Goal: Transaction & Acquisition: Purchase product/service

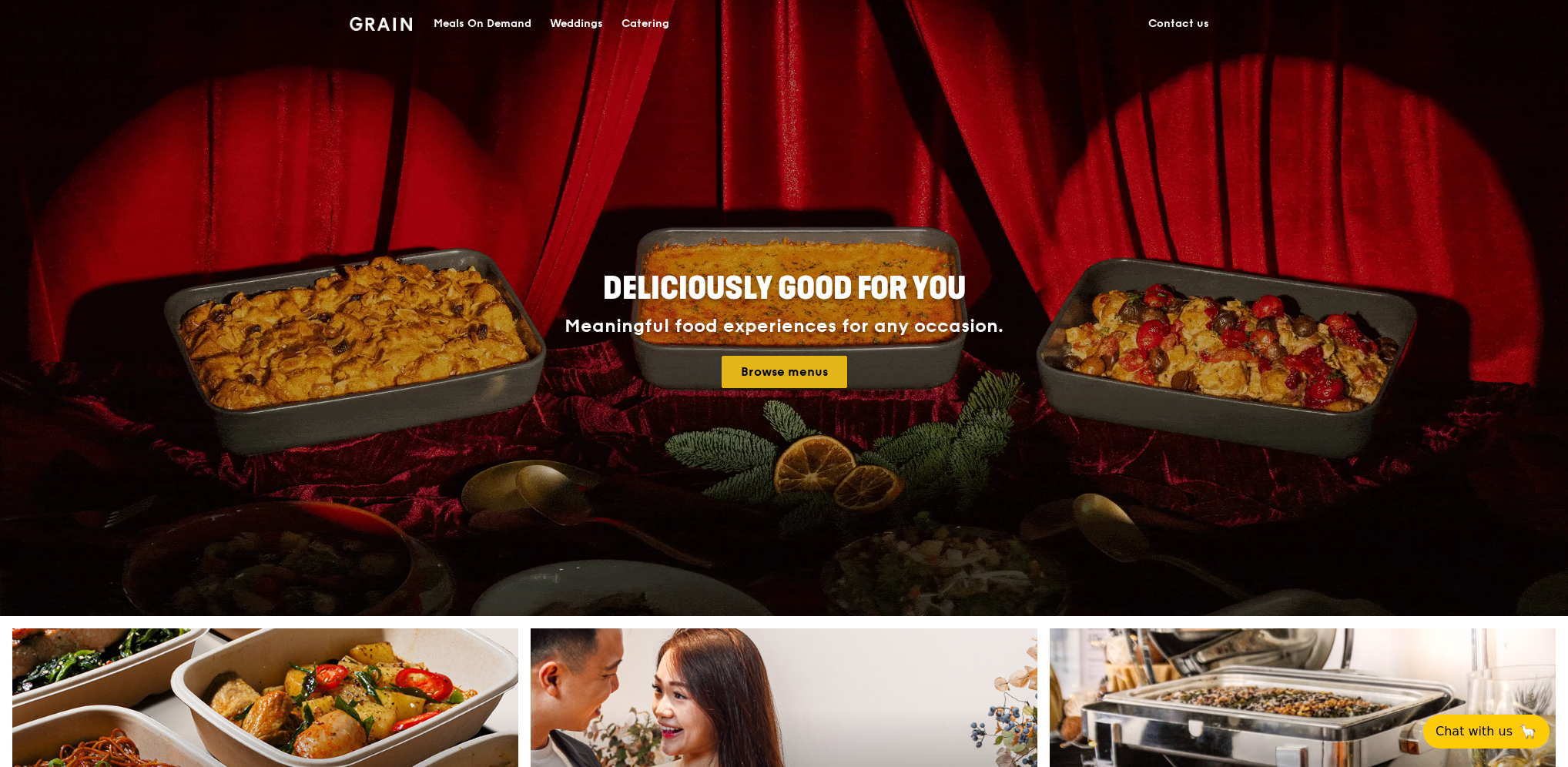
click at [777, 374] on link "Browse menus" at bounding box center [784, 371] width 125 height 32
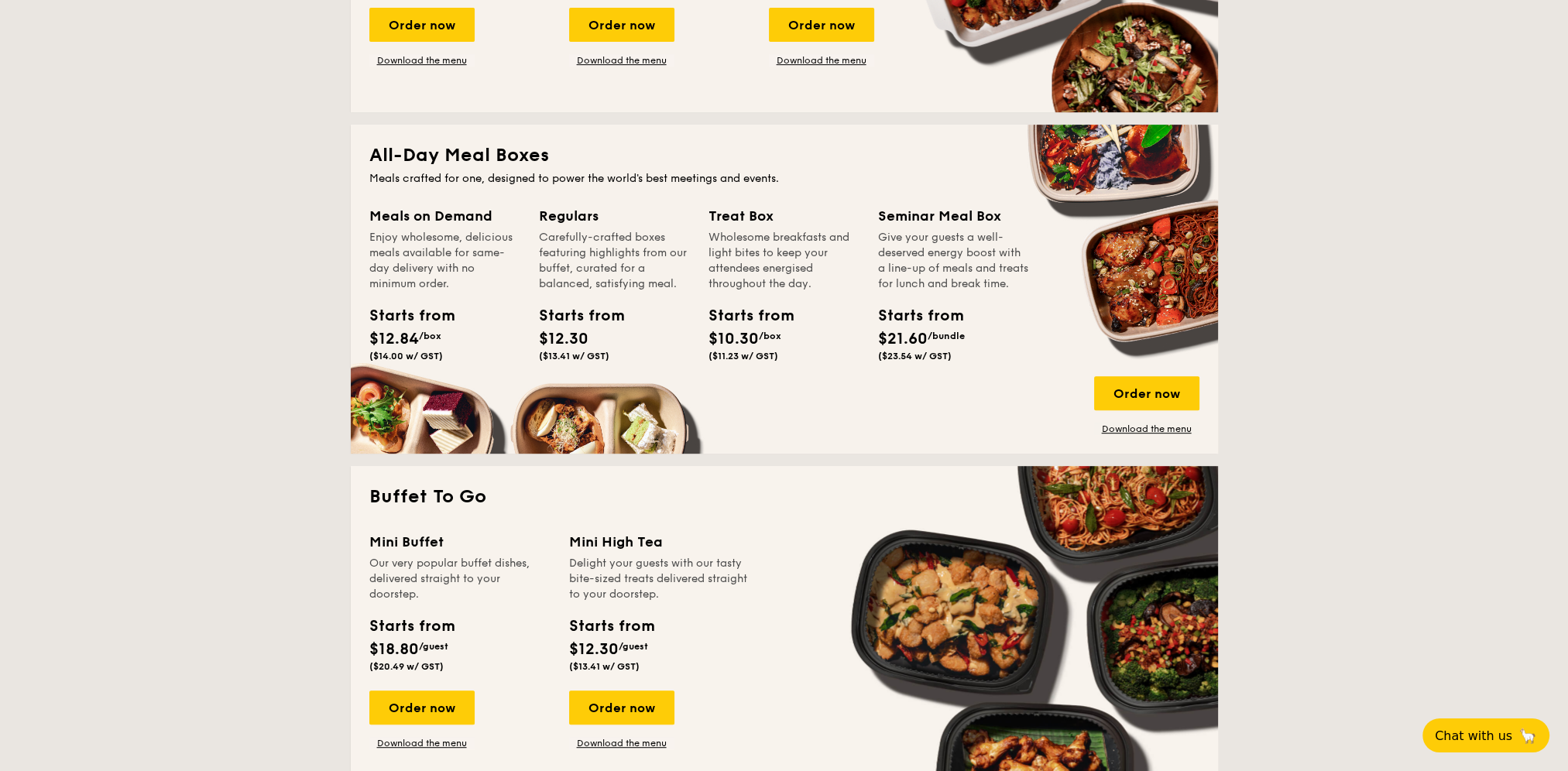
scroll to position [929, 0]
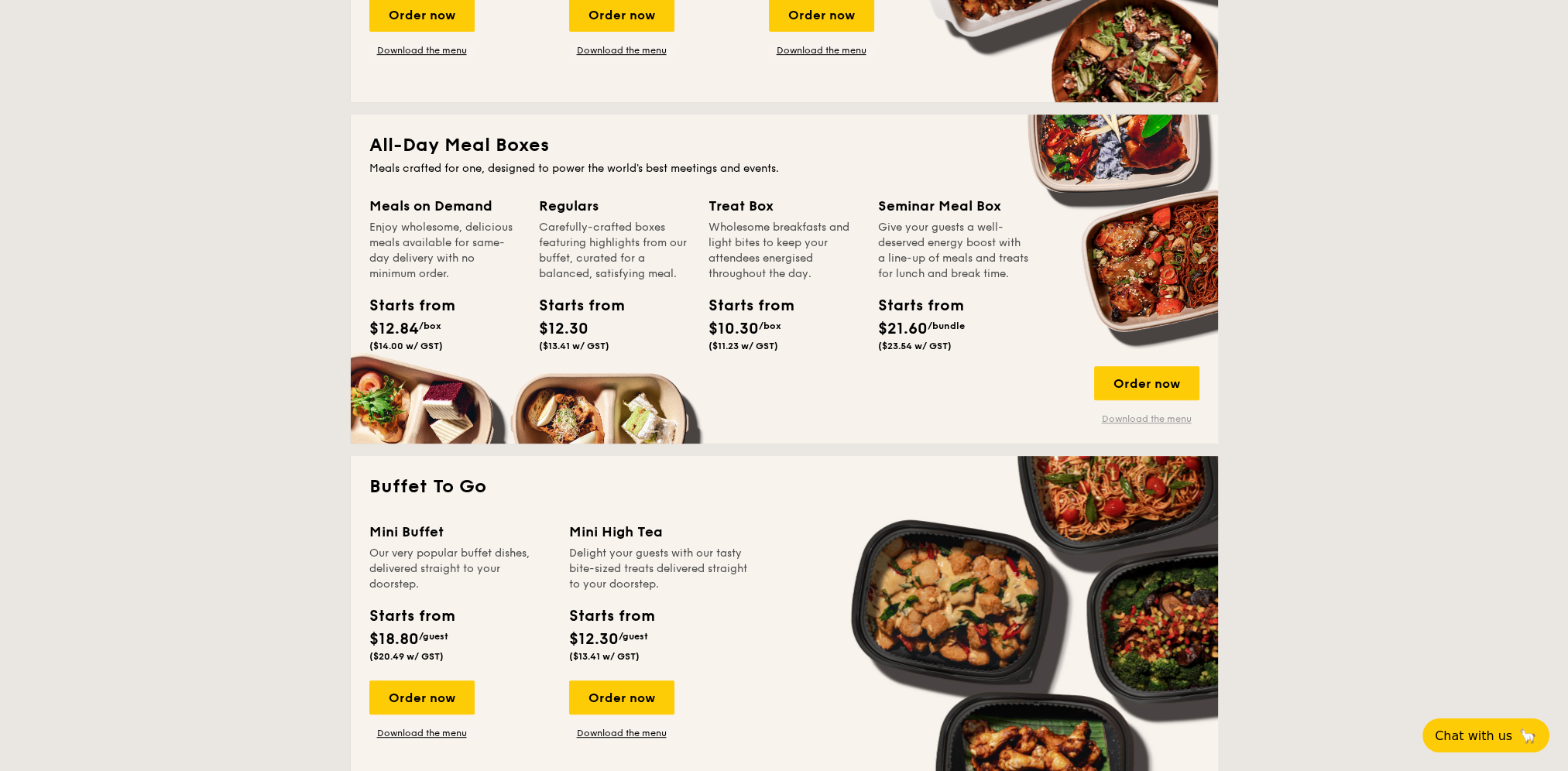
click at [1161, 421] on link "Download the menu" at bounding box center [1147, 419] width 106 height 12
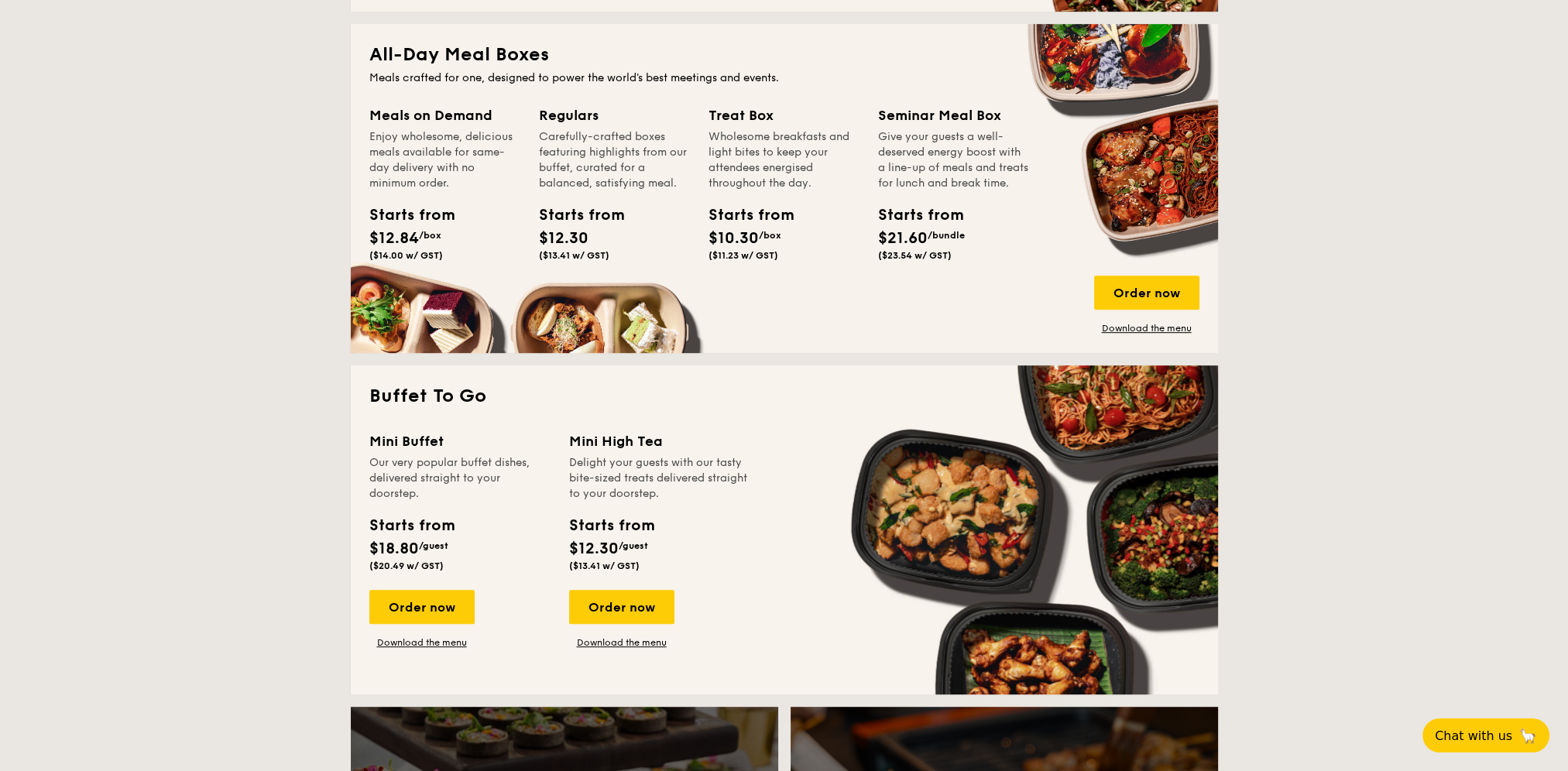
scroll to position [0, 0]
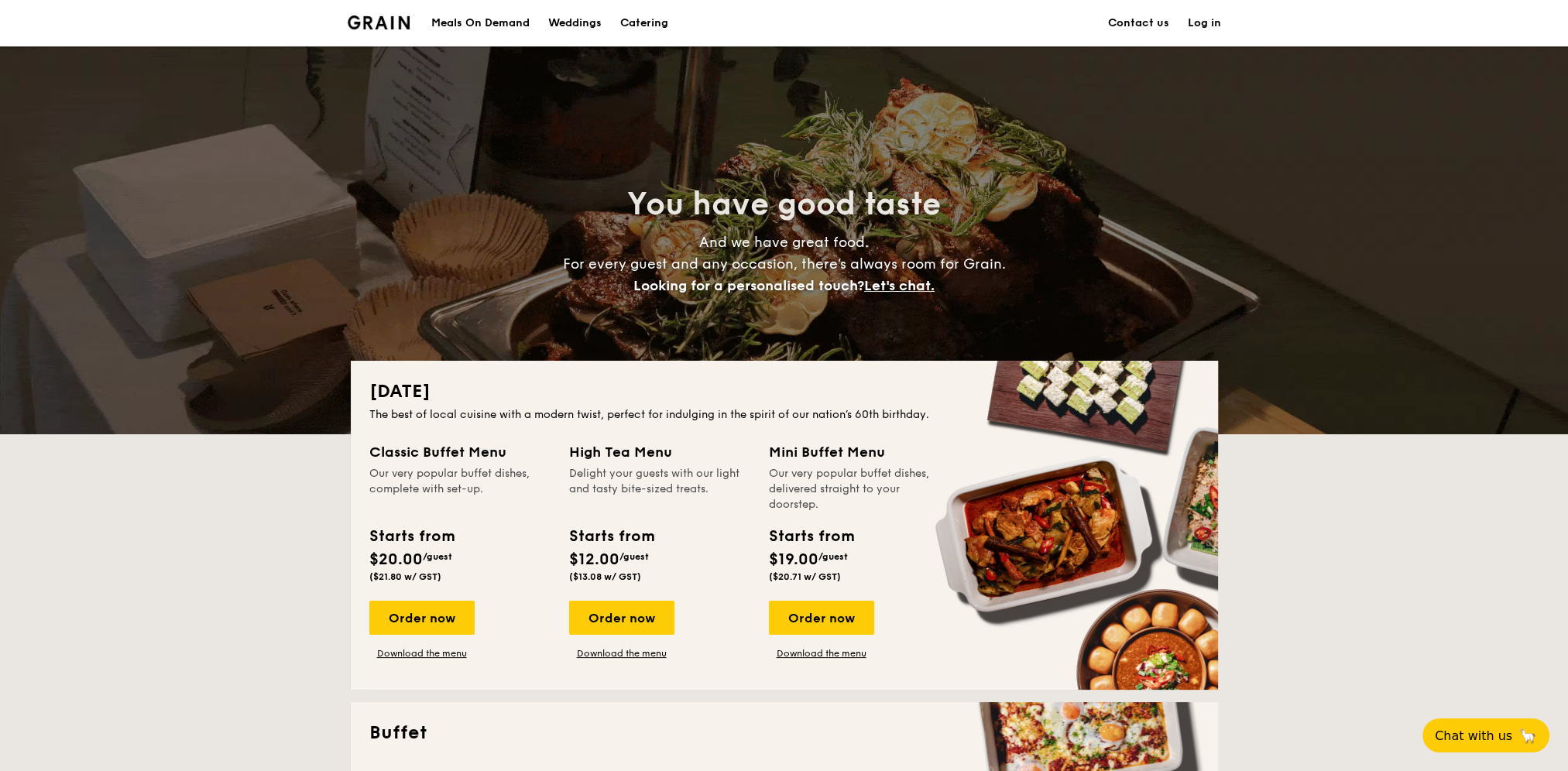
click at [482, 22] on div "Meals On Demand" at bounding box center [481, 23] width 99 height 47
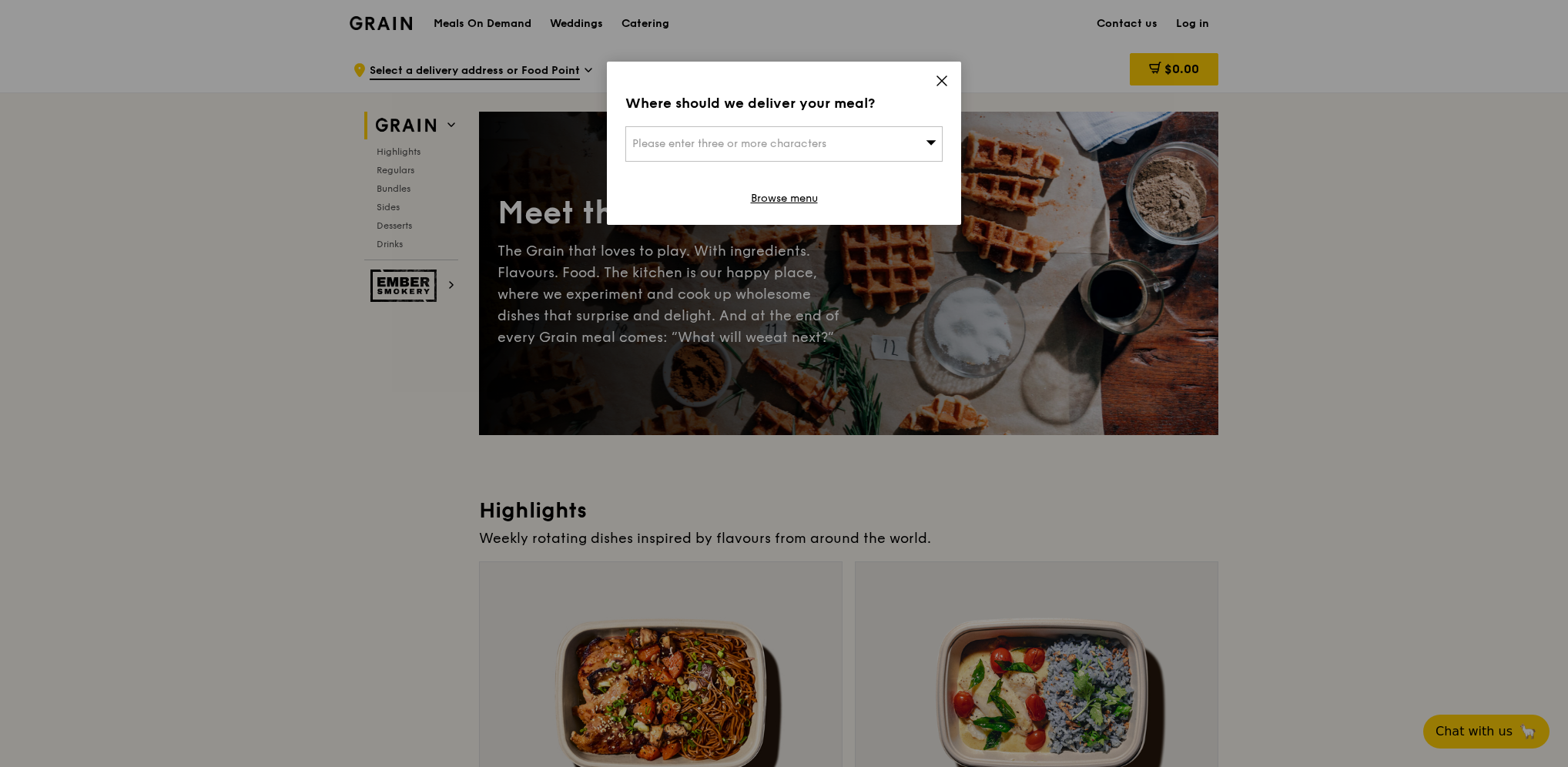
click at [885, 158] on div "Please enter three or more characters" at bounding box center [784, 144] width 317 height 35
type input "138588"
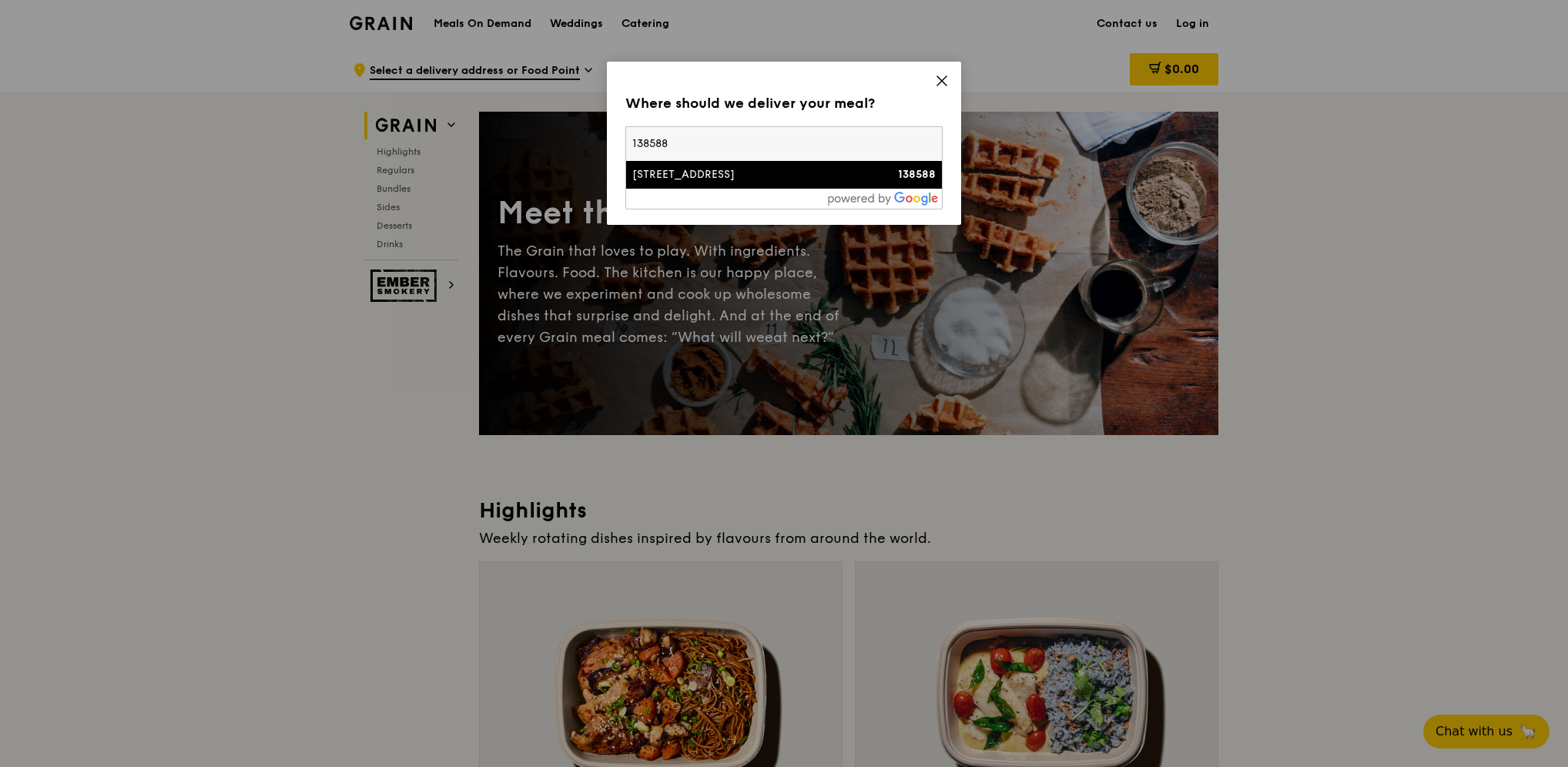
click at [758, 171] on div "9 North Buona Vista Drive" at bounding box center [746, 175] width 228 height 16
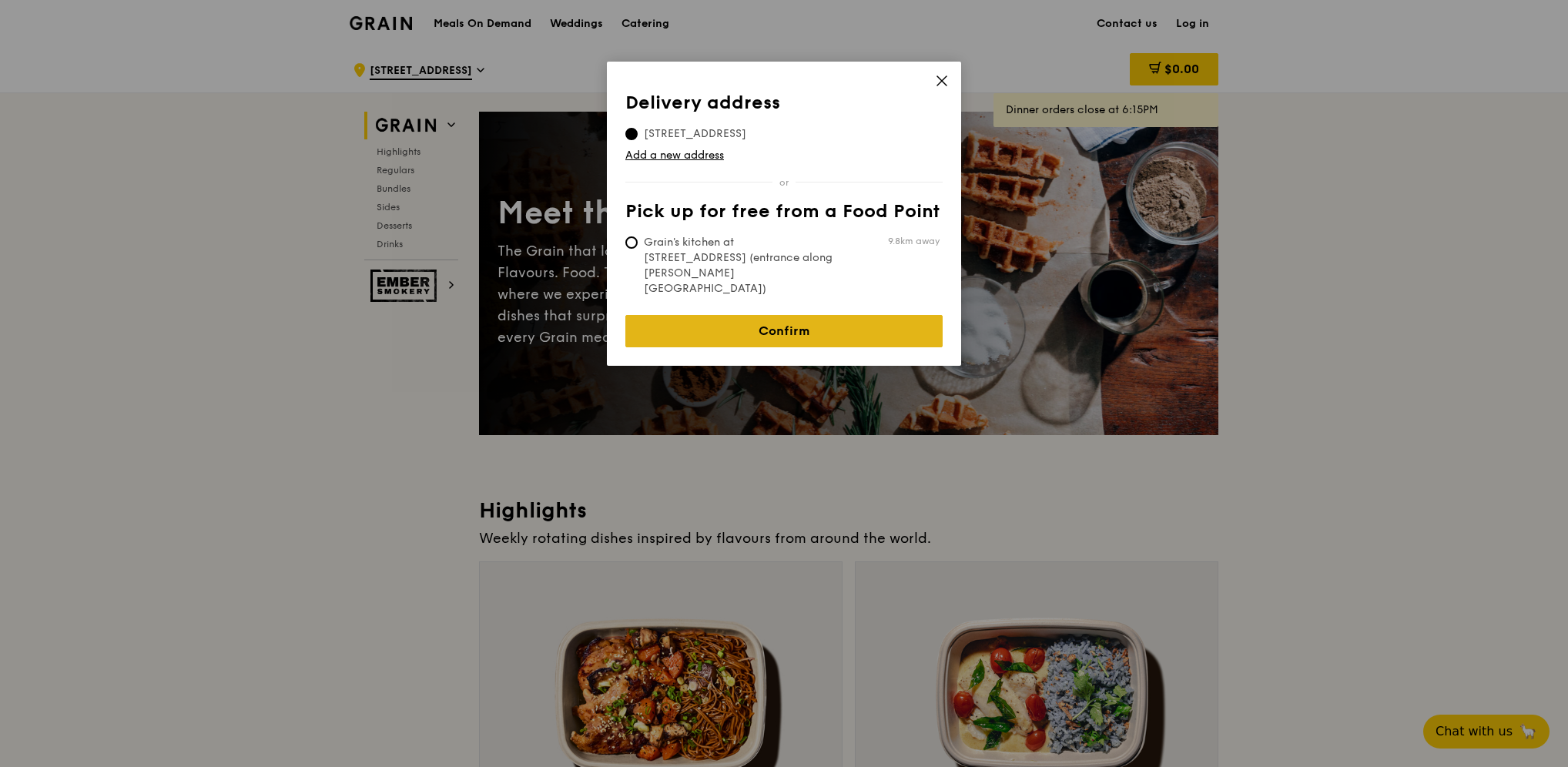
click at [838, 315] on link "Confirm" at bounding box center [784, 331] width 317 height 32
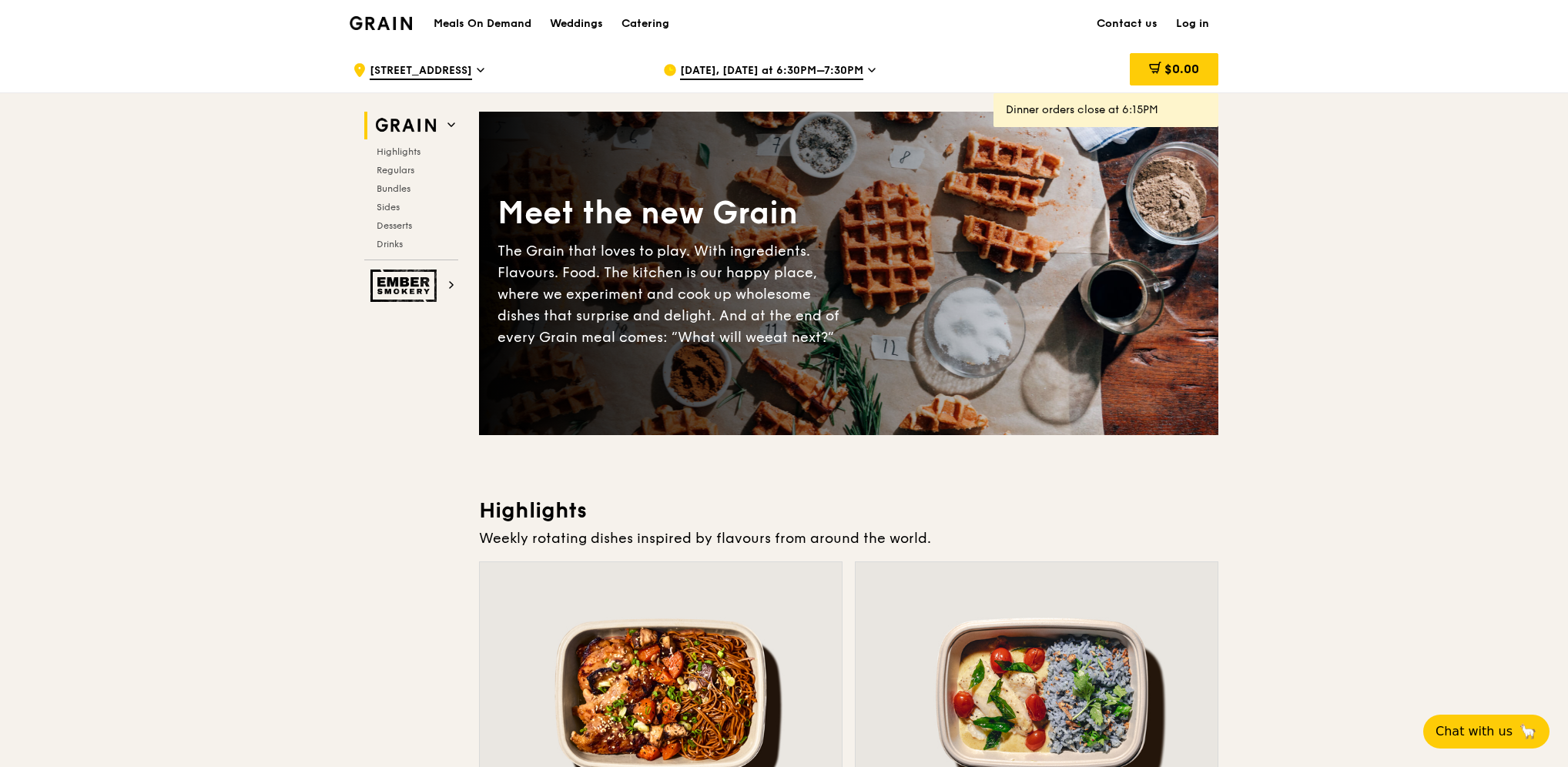
click at [868, 70] on icon at bounding box center [871, 70] width 6 height 4
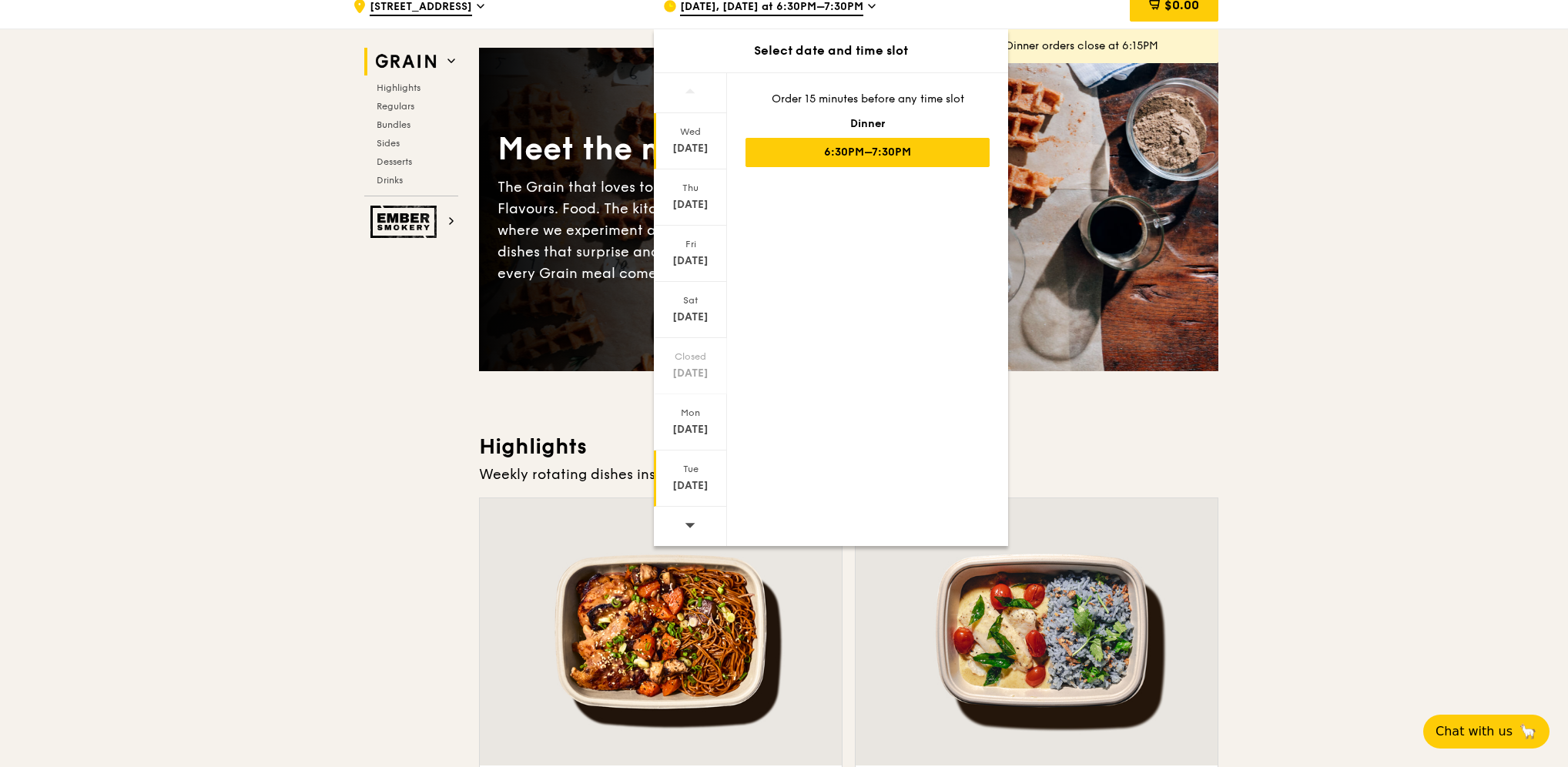
scroll to position [154, 0]
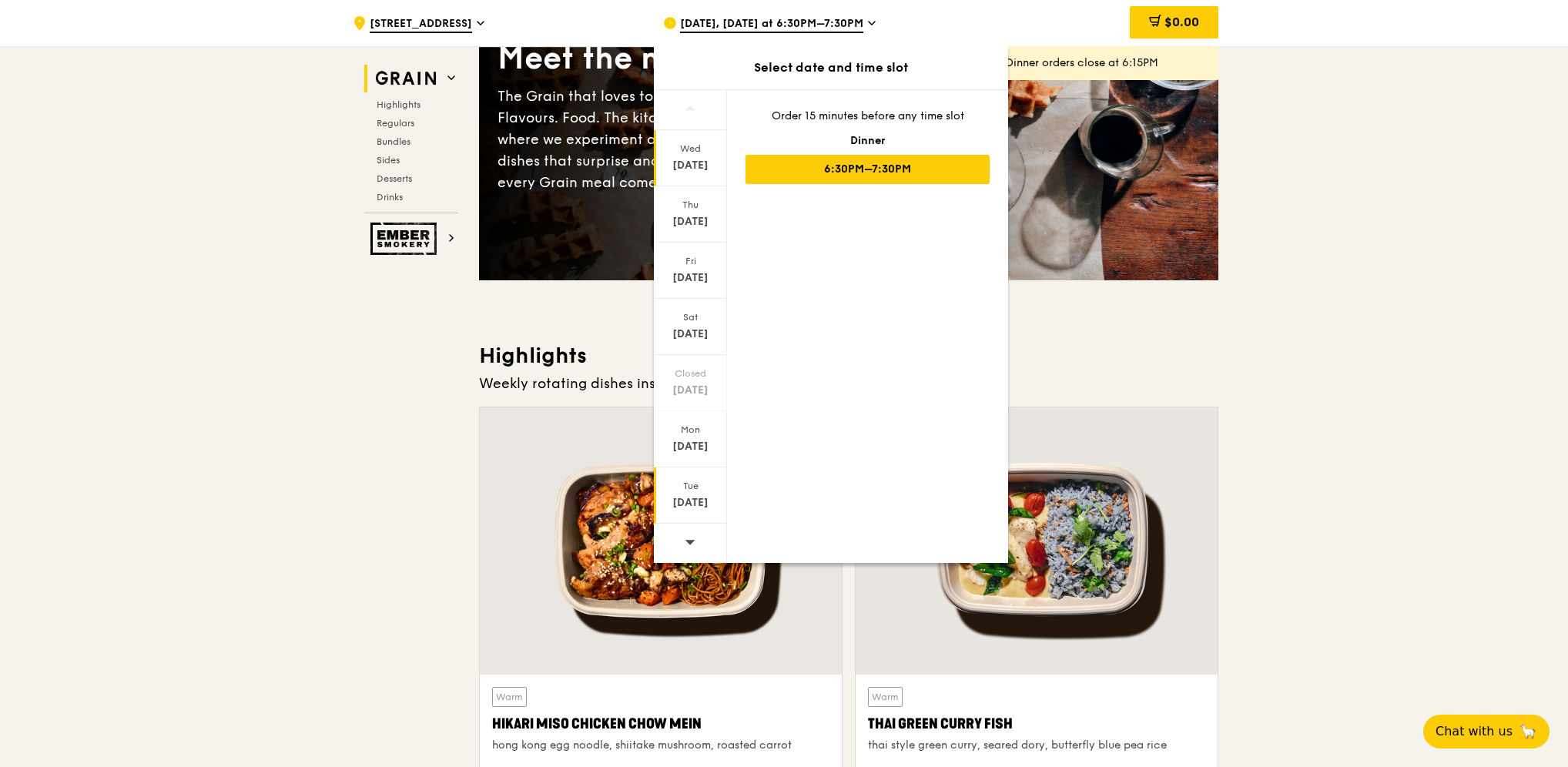
click at [700, 509] on div "Aug 26" at bounding box center [690, 503] width 68 height 16
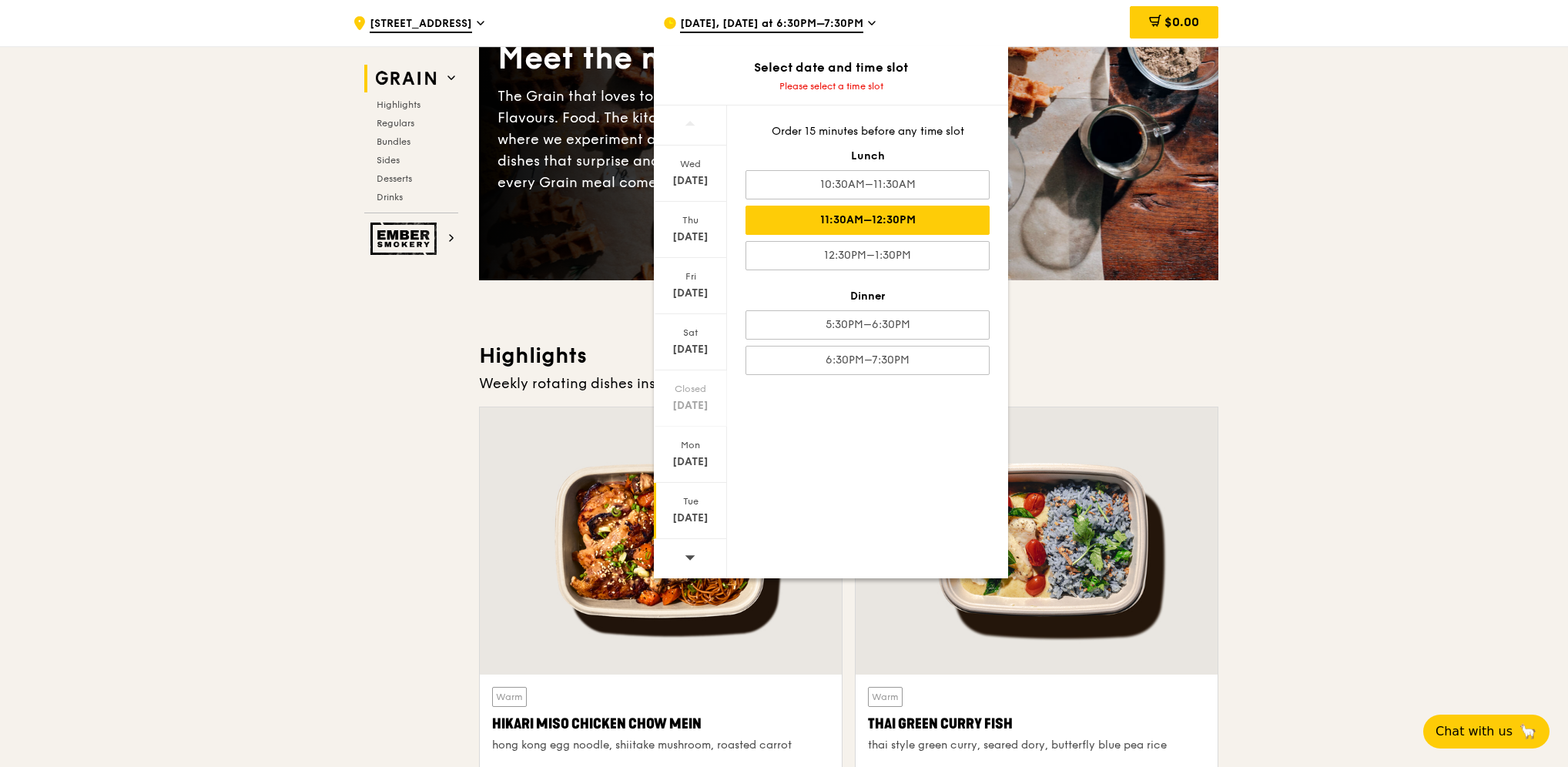
click at [944, 223] on div "11:30AM–12:30PM" at bounding box center [867, 220] width 244 height 29
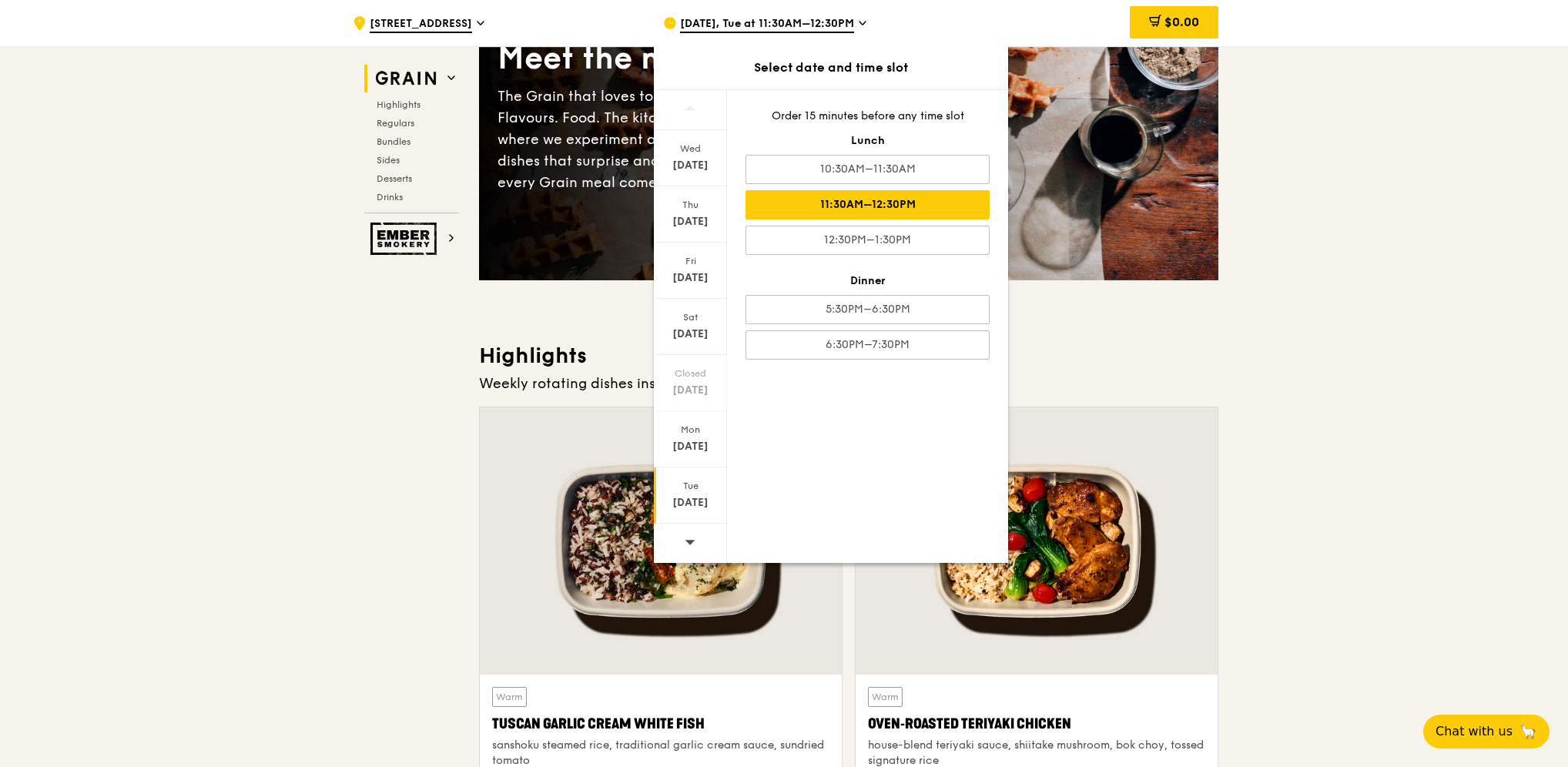
click at [1107, 365] on h3 "Highlights" at bounding box center [848, 356] width 739 height 28
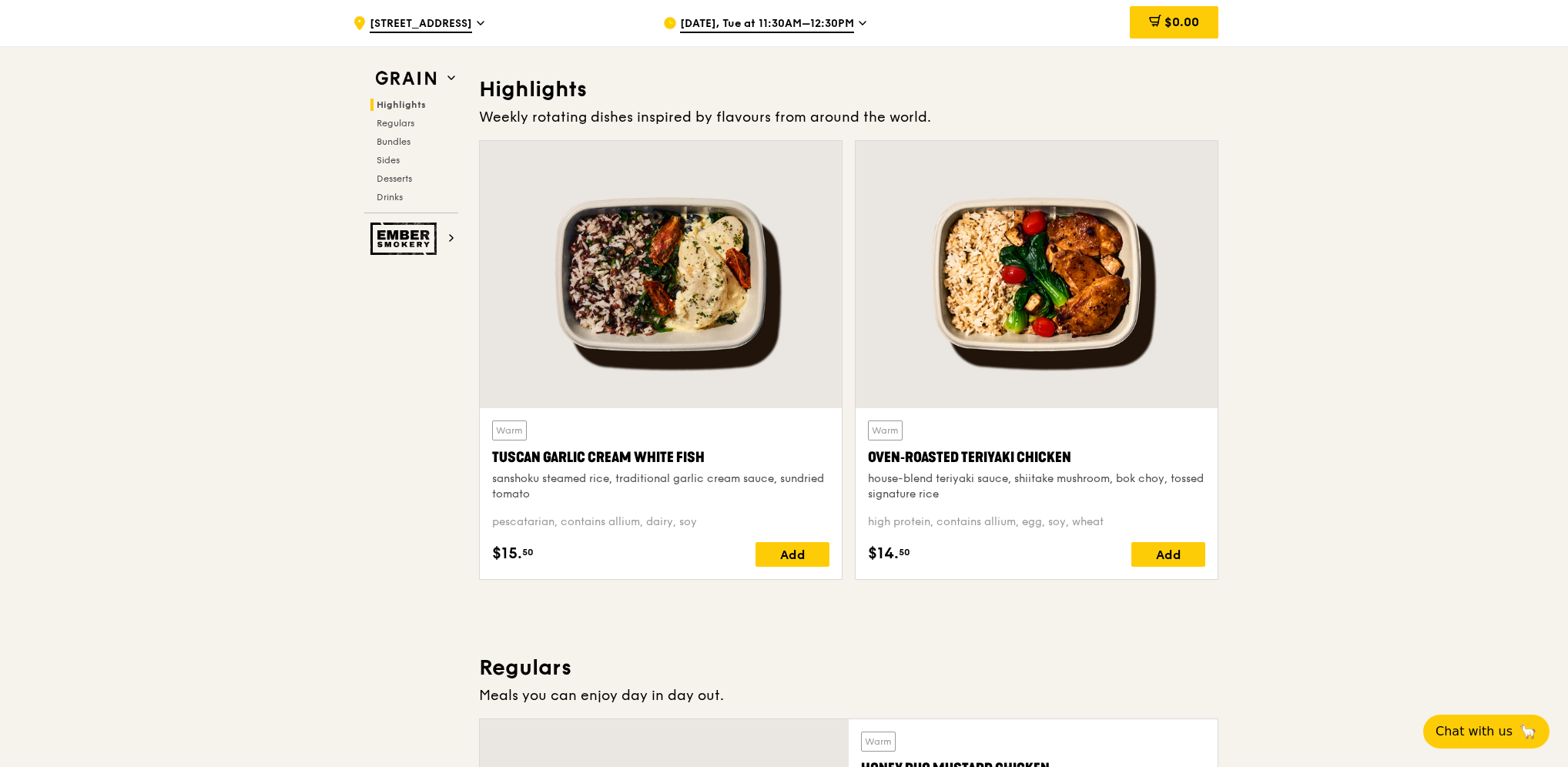
scroll to position [385, 0]
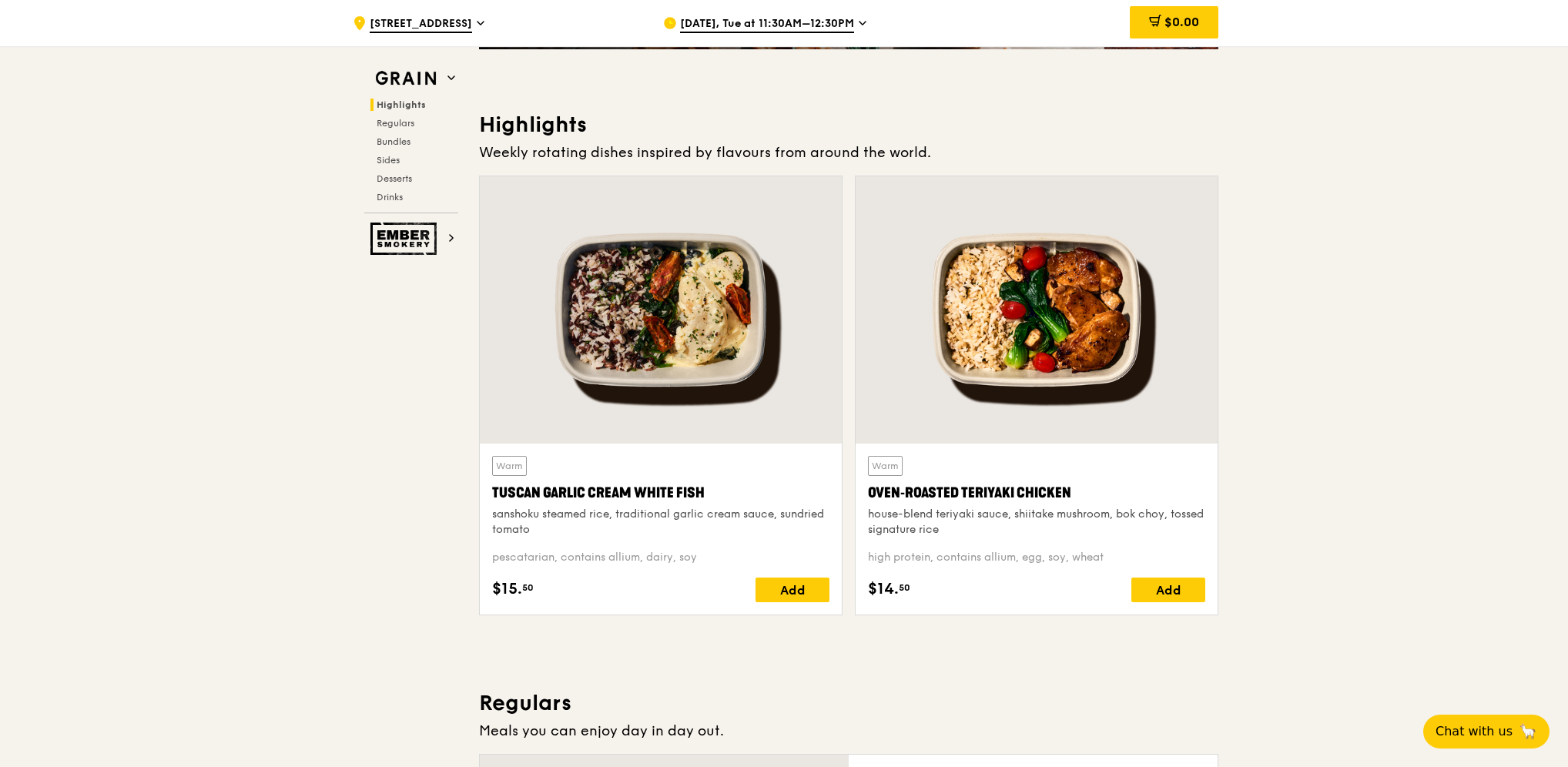
drag, startPoint x: 1386, startPoint y: 523, endPoint x: 1237, endPoint y: 656, distance: 199.7
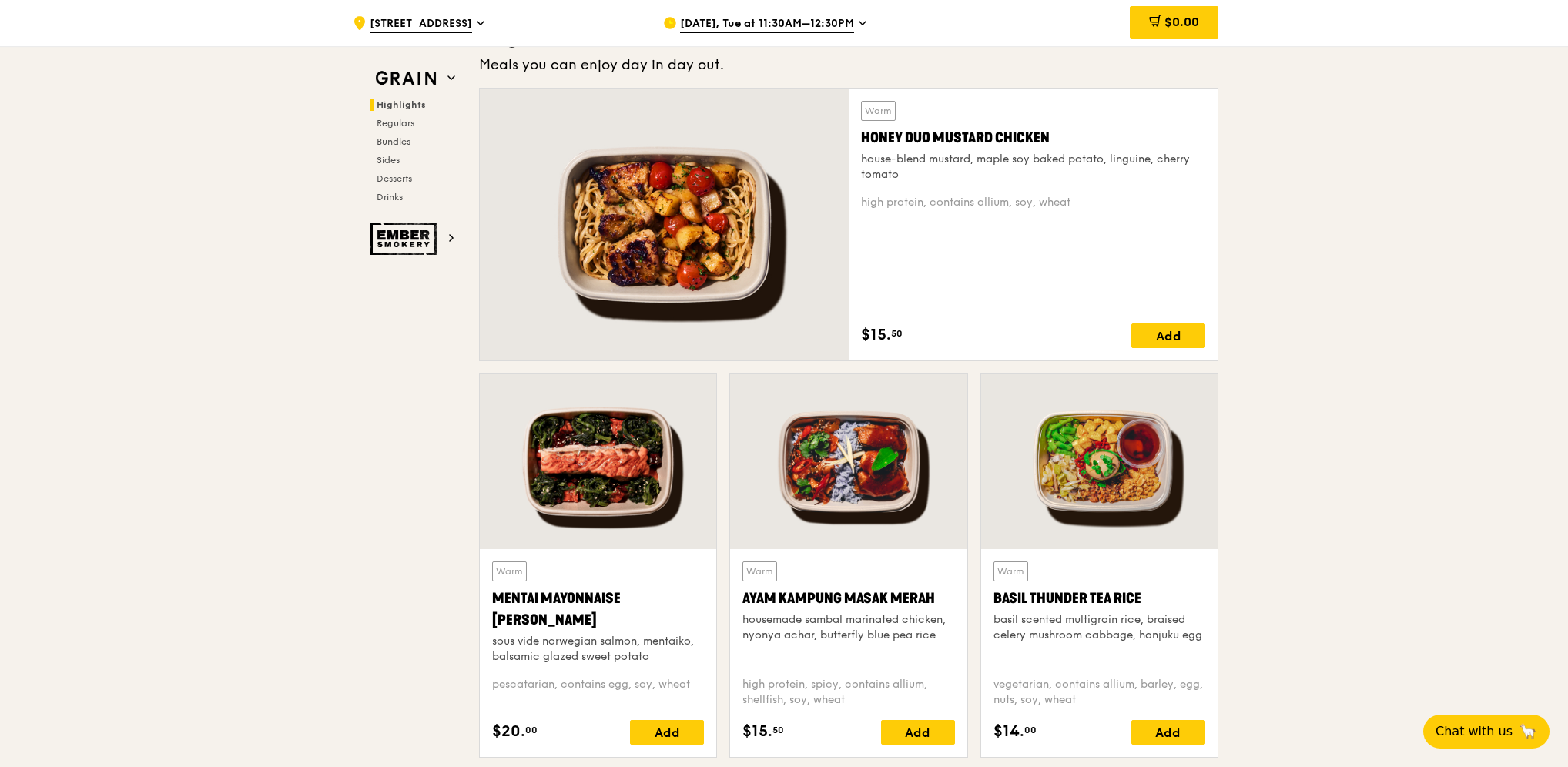
scroll to position [1078, 0]
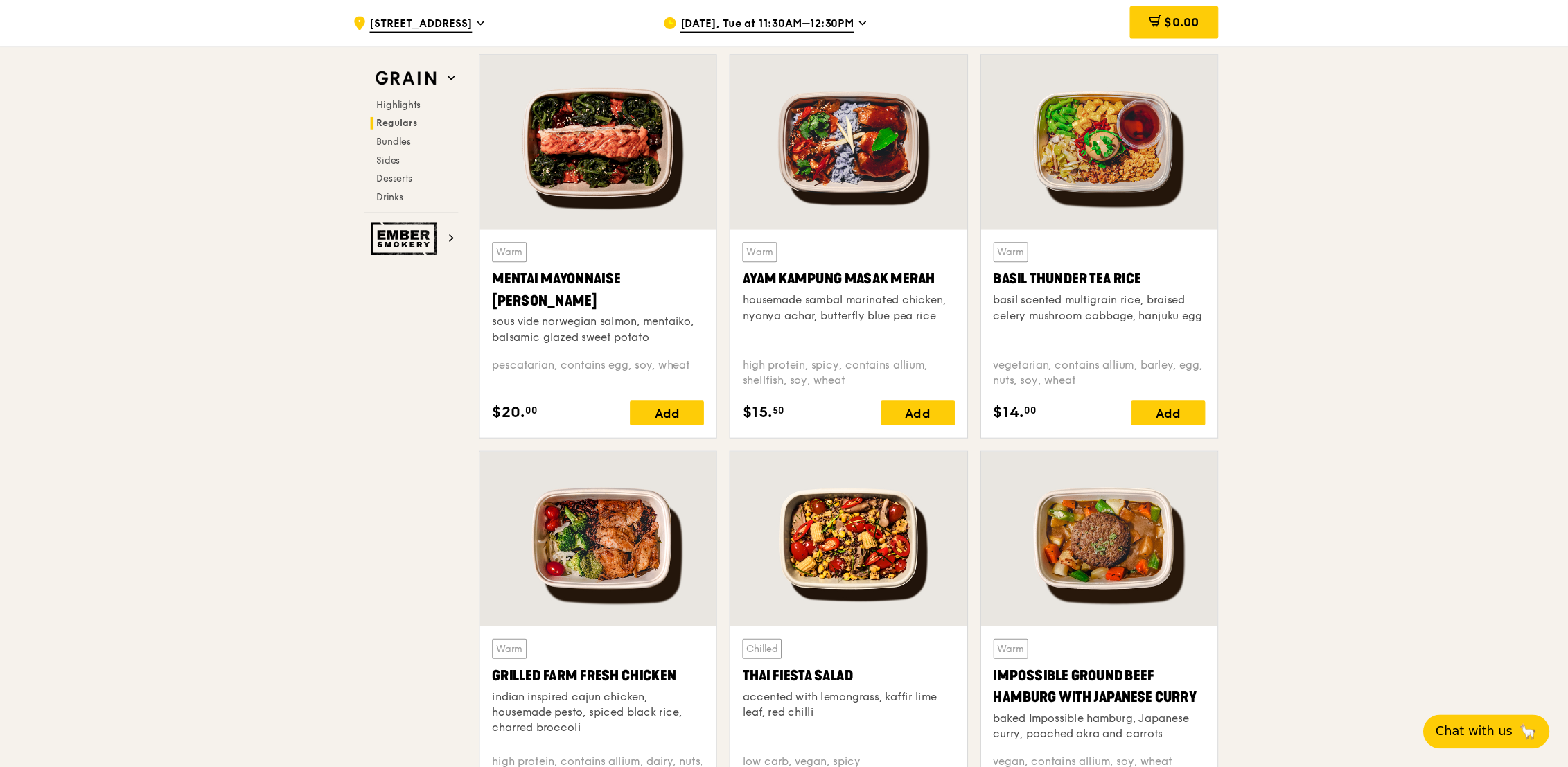
scroll to position [1233, 0]
